Goal: Check status: Check status

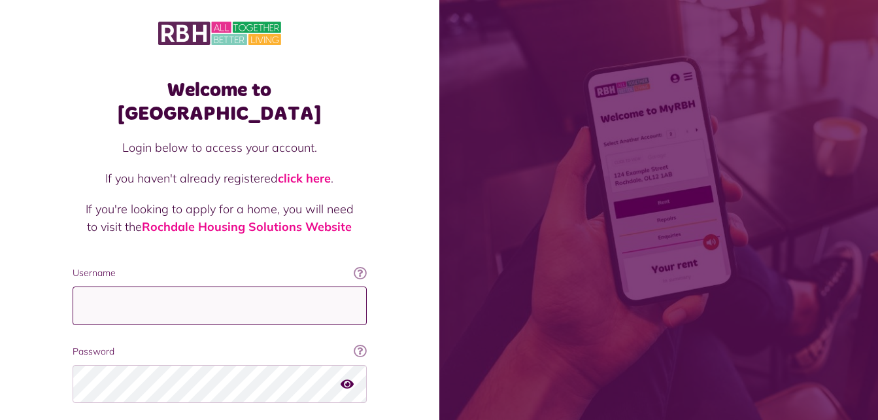
type input "**********"
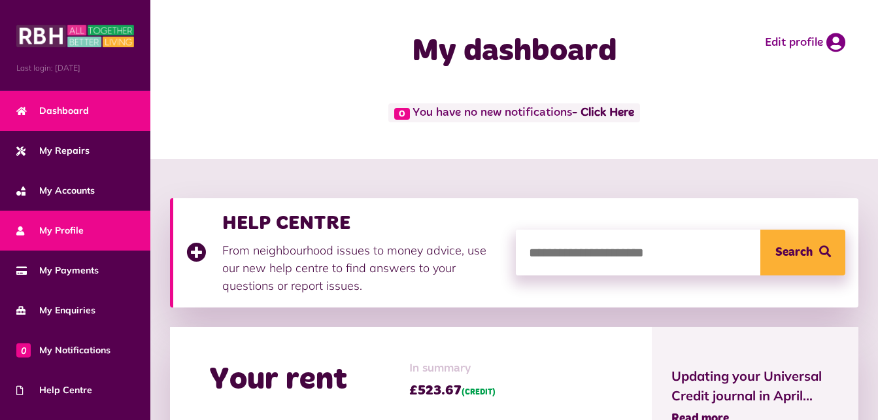
click at [52, 225] on span "My Profile" at bounding box center [49, 231] width 67 height 14
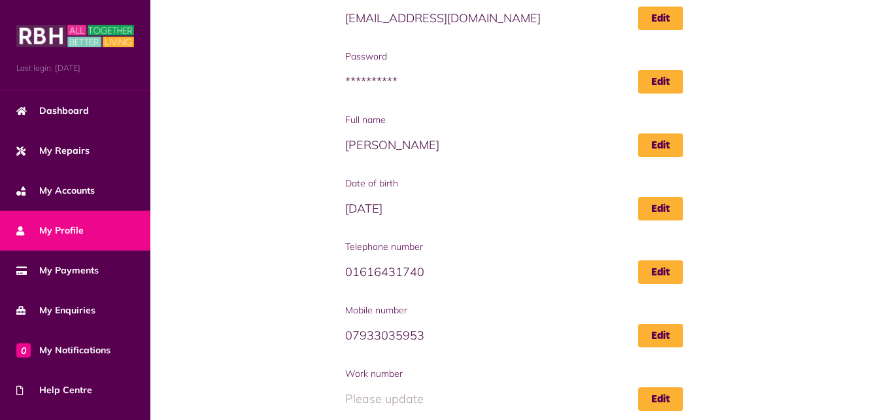
scroll to position [205, 0]
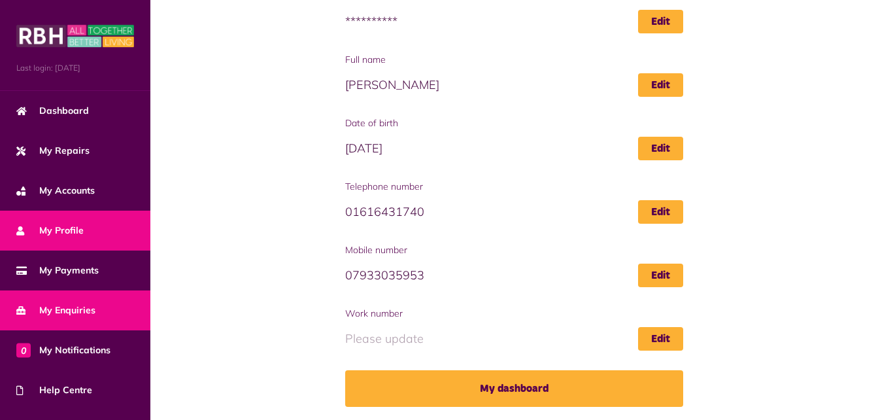
click at [84, 304] on span "My Enquiries" at bounding box center [55, 310] width 79 height 14
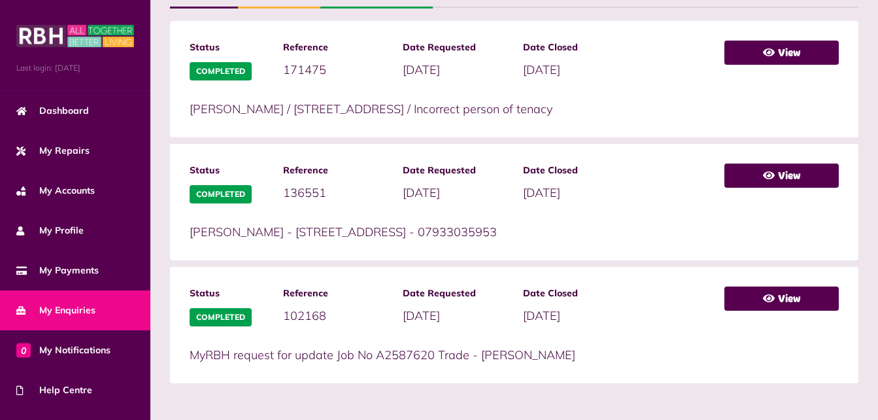
scroll to position [369, 0]
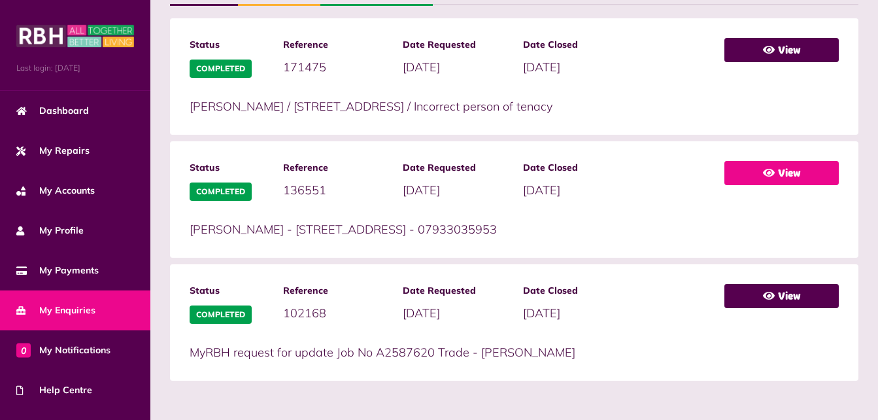
click at [777, 183] on link "View" at bounding box center [781, 173] width 114 height 24
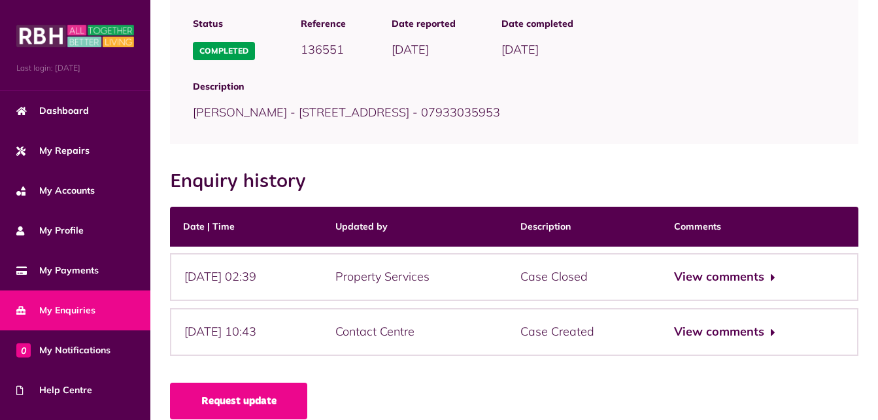
scroll to position [154, 0]
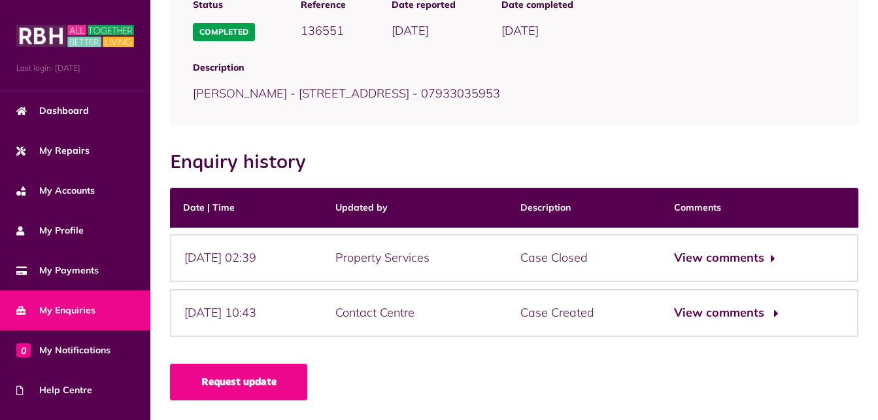
click at [747, 313] on button "View comments" at bounding box center [724, 312] width 101 height 19
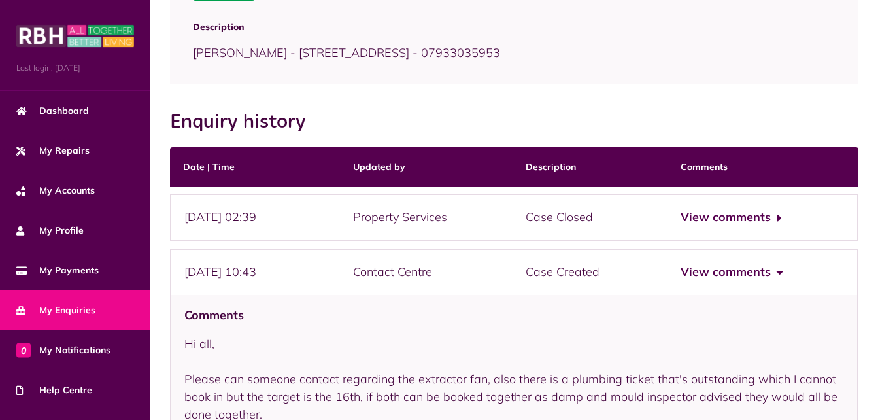
scroll to position [194, 0]
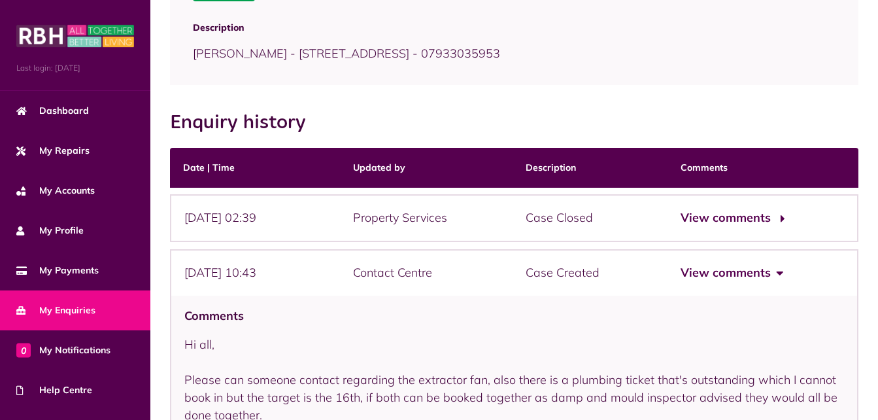
click at [771, 222] on button "View comments" at bounding box center [731, 218] width 101 height 19
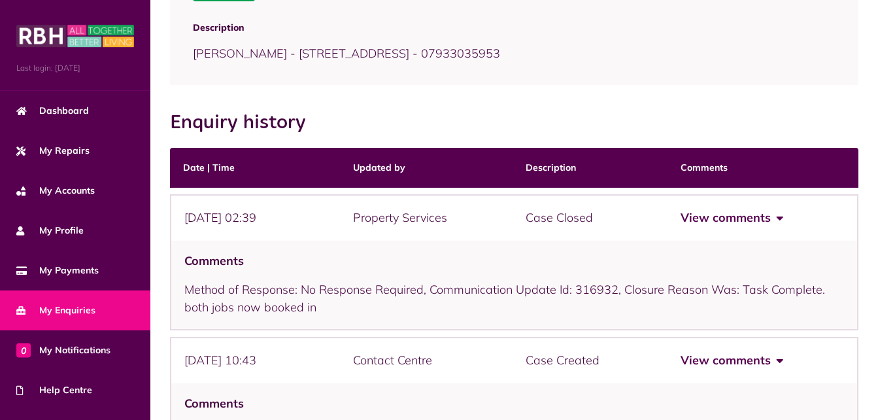
click at [69, 307] on span "My Enquiries" at bounding box center [55, 310] width 79 height 14
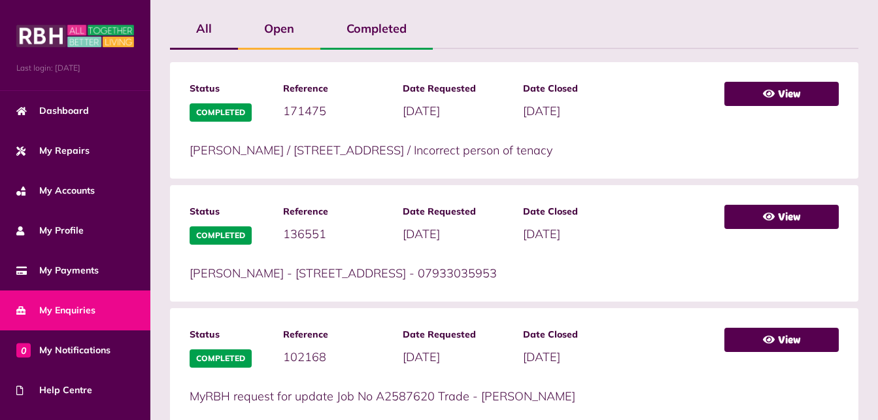
scroll to position [369, 0]
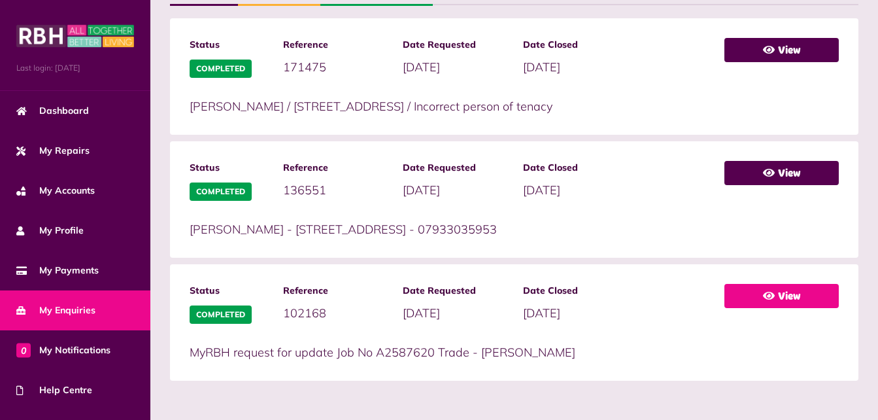
click at [782, 296] on link "View" at bounding box center [781, 296] width 114 height 24
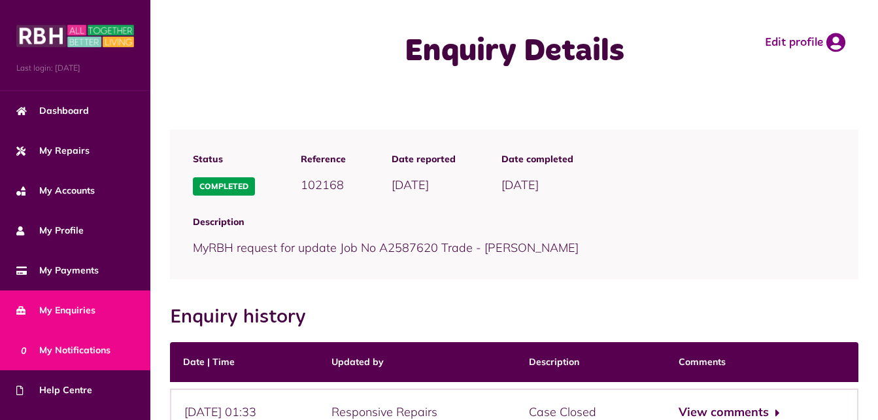
click at [52, 349] on span "0 My Notifications" at bounding box center [63, 350] width 94 height 14
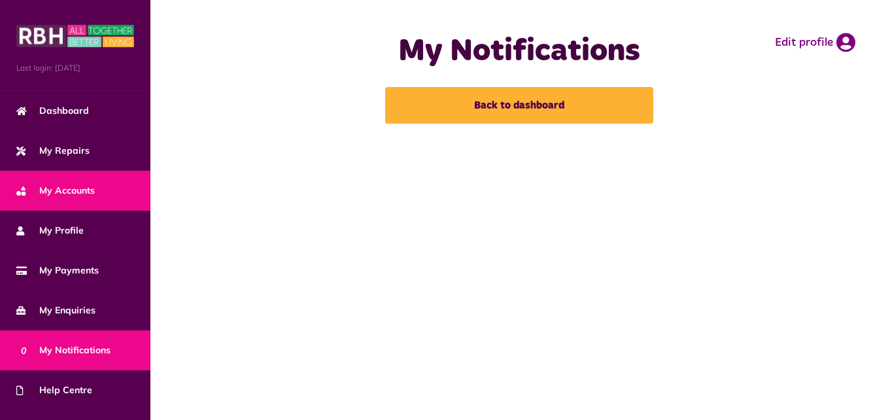
click at [80, 190] on span "My Accounts" at bounding box center [55, 191] width 78 height 14
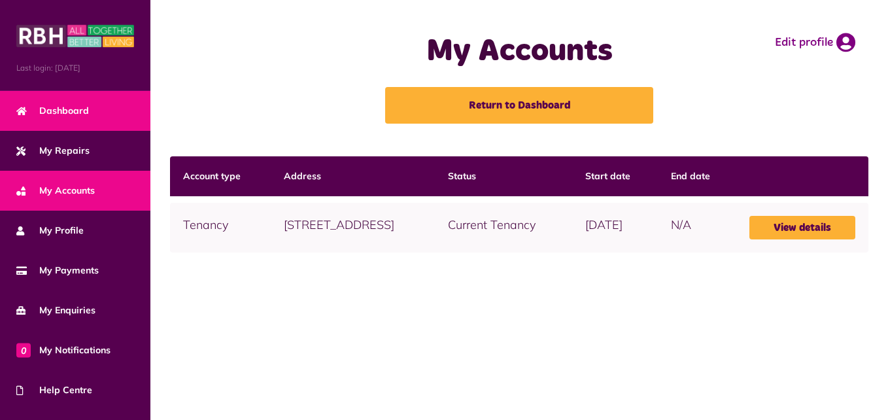
click at [79, 111] on span "Dashboard" at bounding box center [52, 111] width 73 height 14
